Goal: Check status: Check status

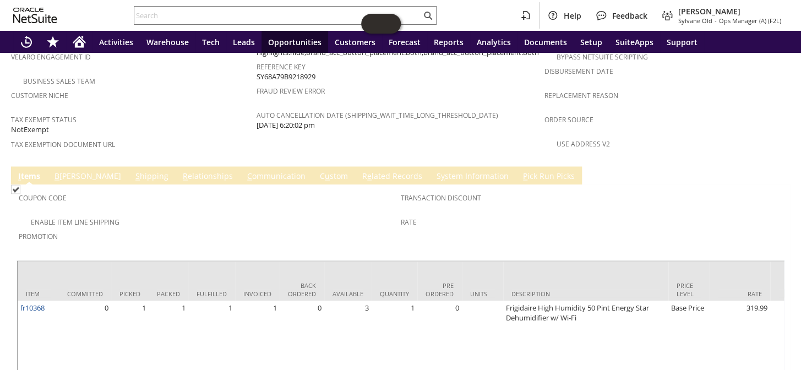
click at [133, 171] on link "S hipping" at bounding box center [152, 177] width 39 height 12
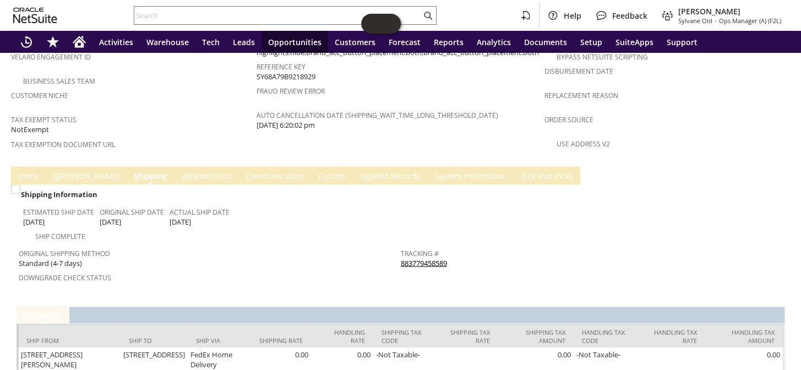
scroll to position [753, 0]
click at [432, 258] on link "883779458589" at bounding box center [424, 263] width 46 height 10
click at [16, 167] on td "I tems" at bounding box center [28, 176] width 35 height 18
click at [32, 171] on link "I tems" at bounding box center [28, 177] width 26 height 12
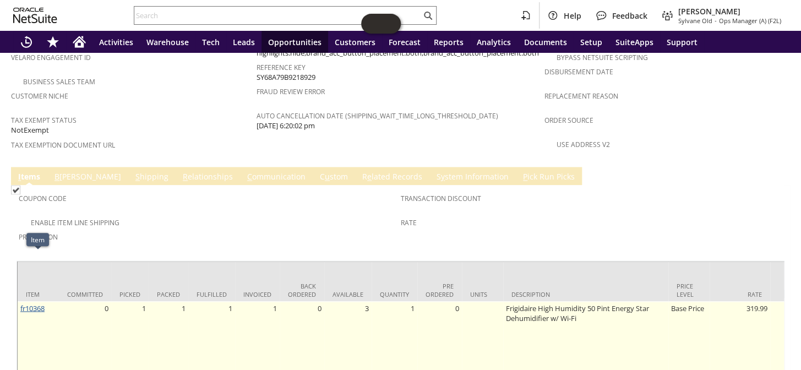
click at [32, 303] on link "fr10368" at bounding box center [32, 308] width 24 height 10
